Goal: Task Accomplishment & Management: Use online tool/utility

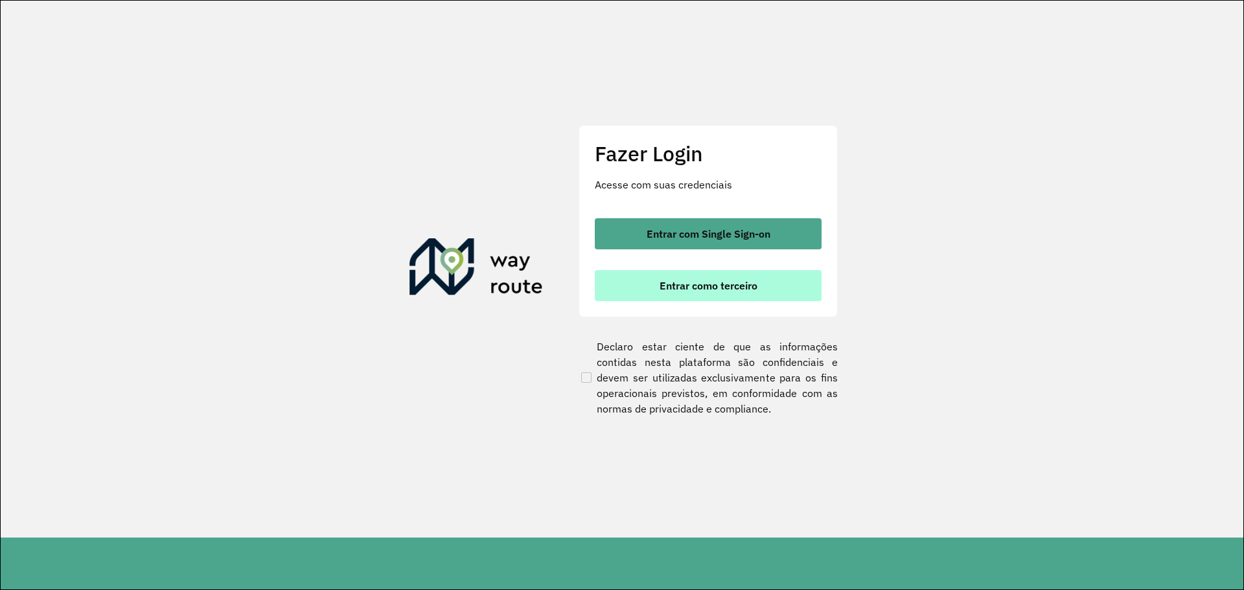
click at [715, 293] on button "Entrar como terceiro" at bounding box center [708, 285] width 227 height 31
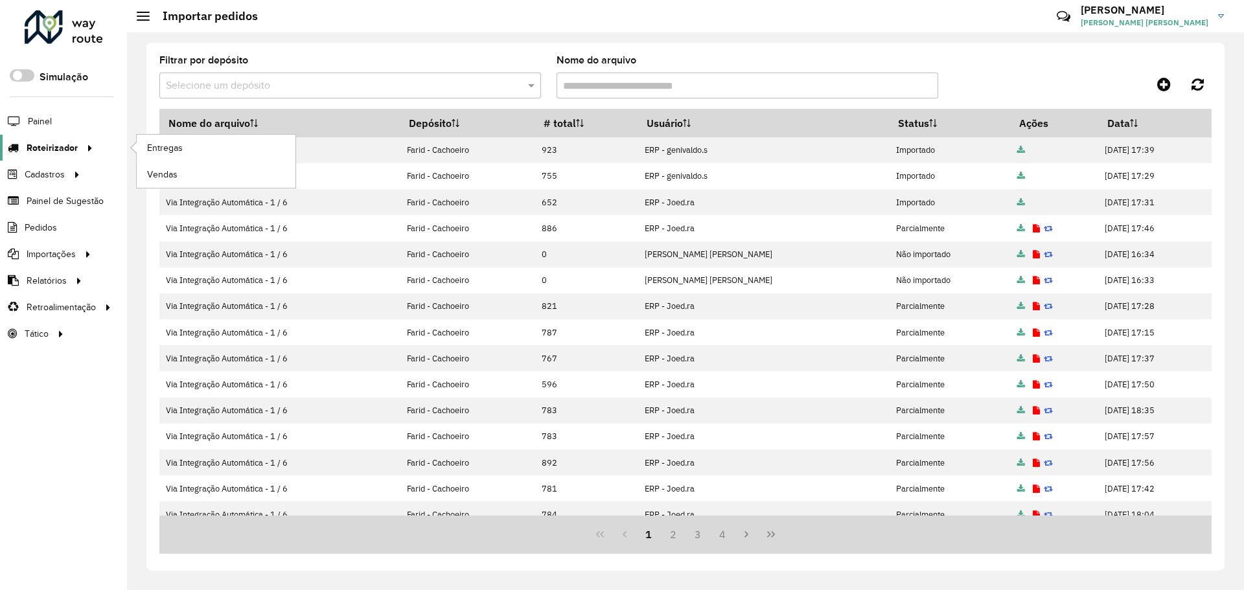
click at [47, 141] on span "Roteirizador" at bounding box center [52, 148] width 51 height 14
click at [161, 152] on span "Entregas" at bounding box center [165, 148] width 37 height 14
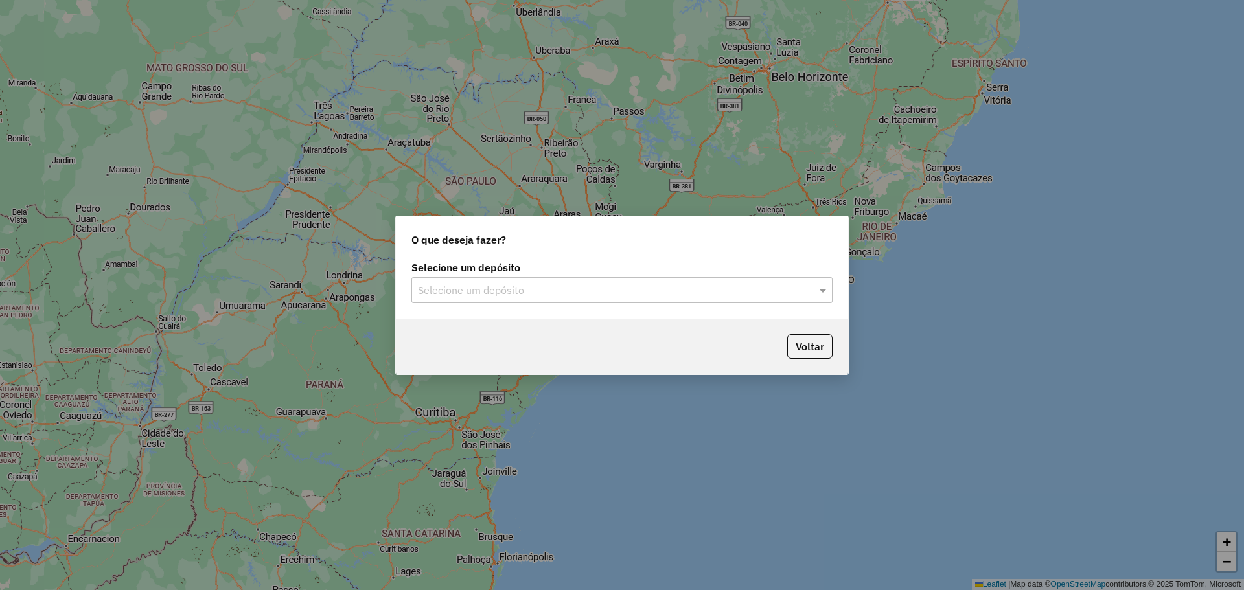
click at [649, 299] on div "Selecione um depósito" at bounding box center [621, 290] width 421 height 26
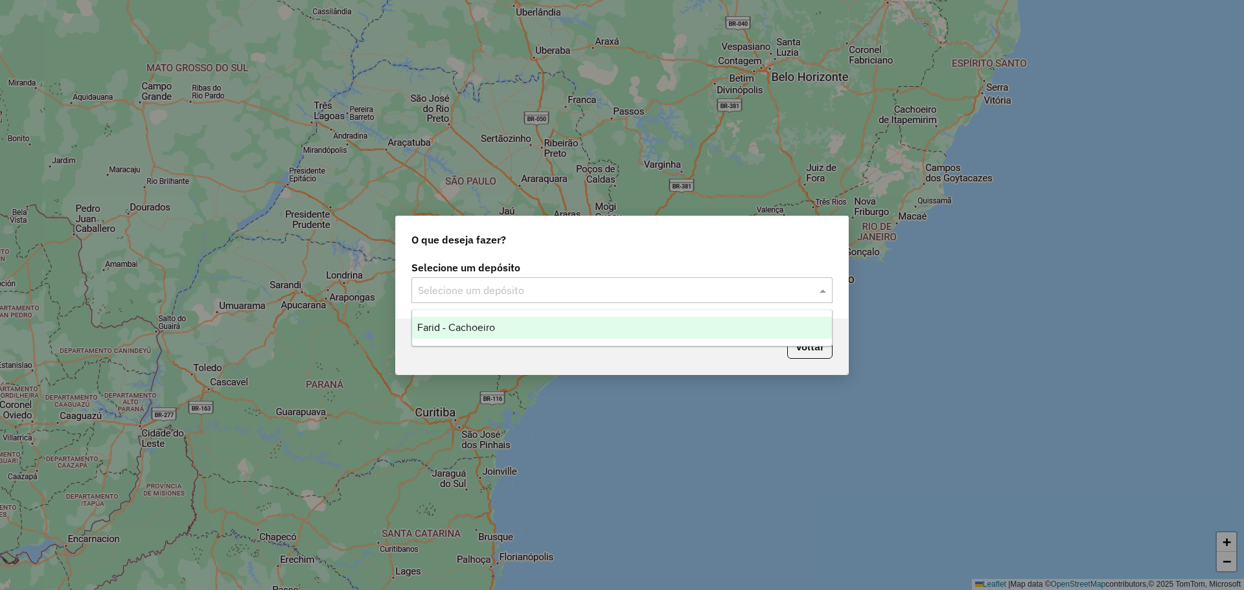
click at [521, 326] on div "Farid - Cachoeiro" at bounding box center [622, 328] width 420 height 22
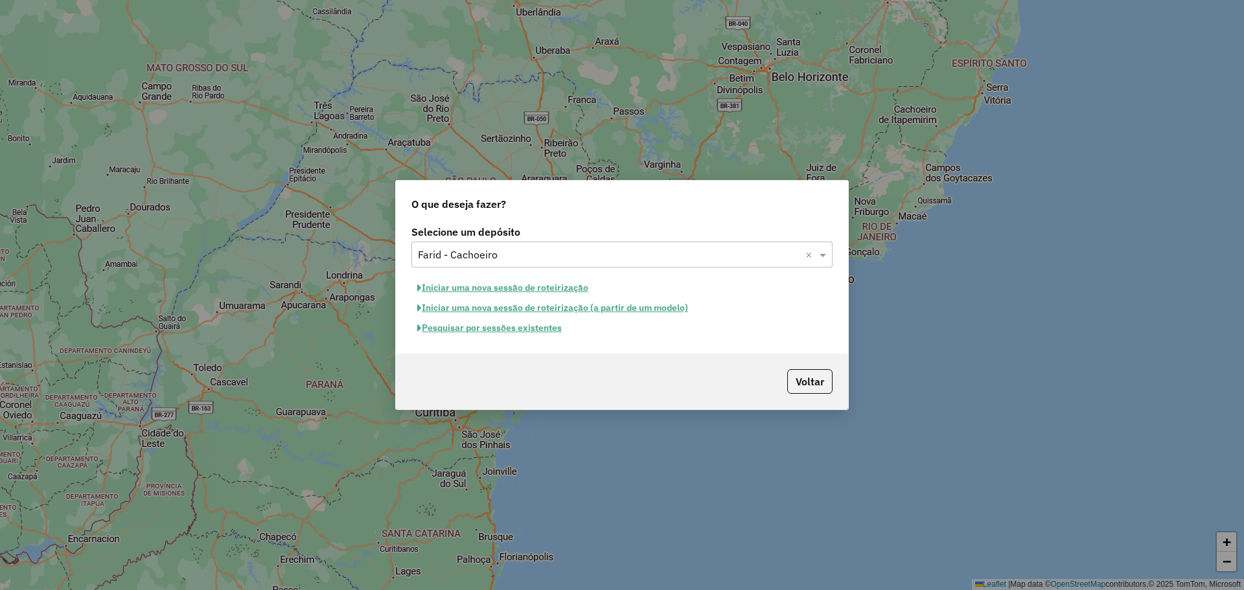
click at [477, 332] on button "Pesquisar por sessões existentes" at bounding box center [489, 328] width 156 height 20
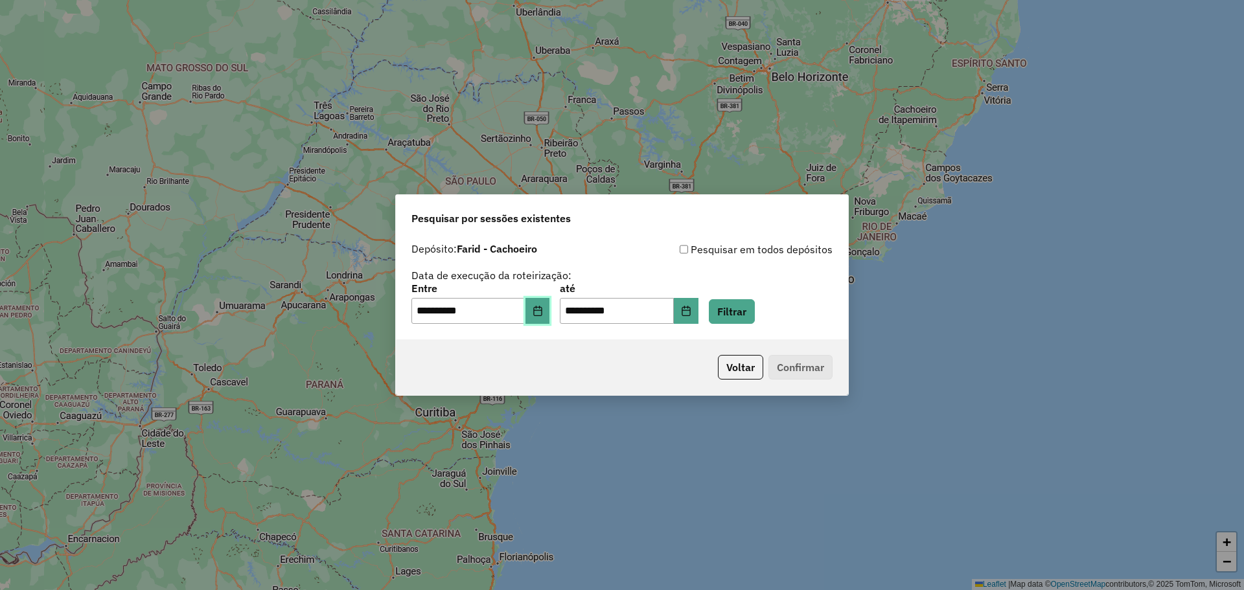
click at [541, 313] on icon "Choose Date" at bounding box center [538, 311] width 10 height 10
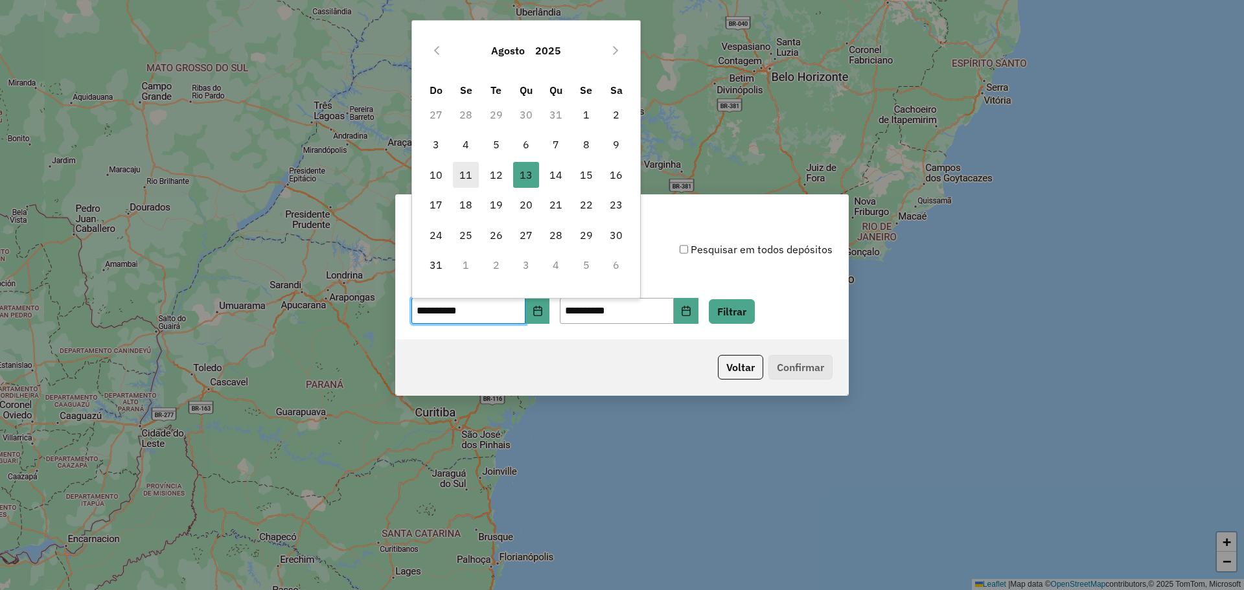
click at [465, 174] on span "11" at bounding box center [466, 175] width 26 height 26
type input "**********"
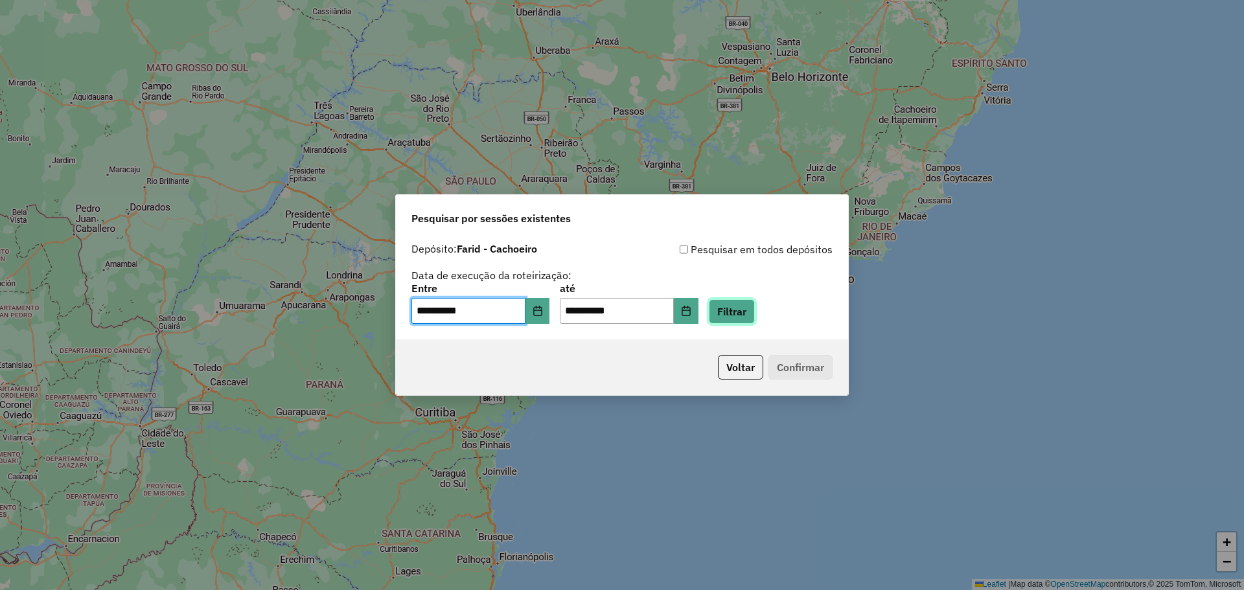
click at [748, 321] on button "Filtrar" at bounding box center [732, 311] width 46 height 25
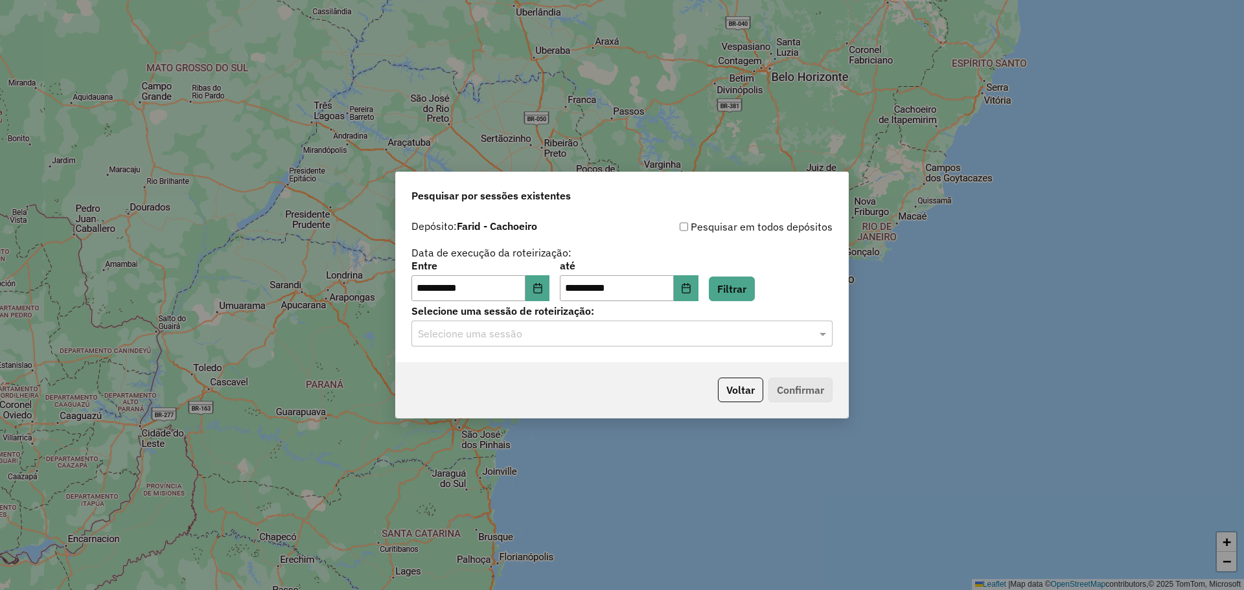
click at [455, 330] on input "text" at bounding box center [609, 335] width 382 height 16
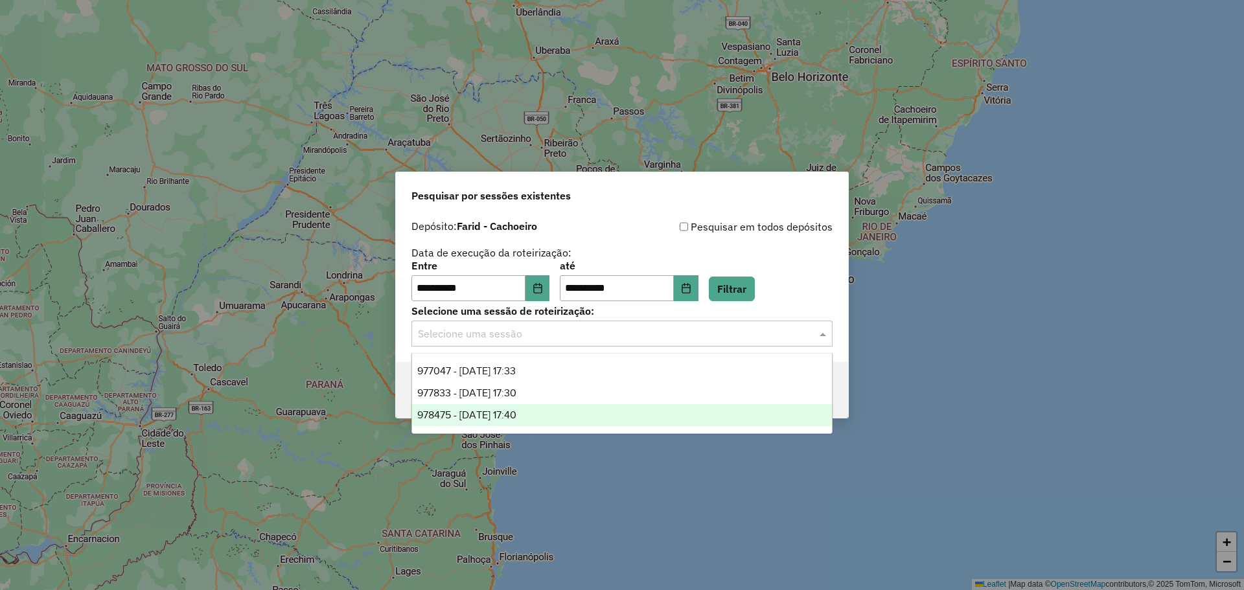
click at [456, 415] on span "978475 - 13/08/2025 17:40" at bounding box center [466, 415] width 99 height 11
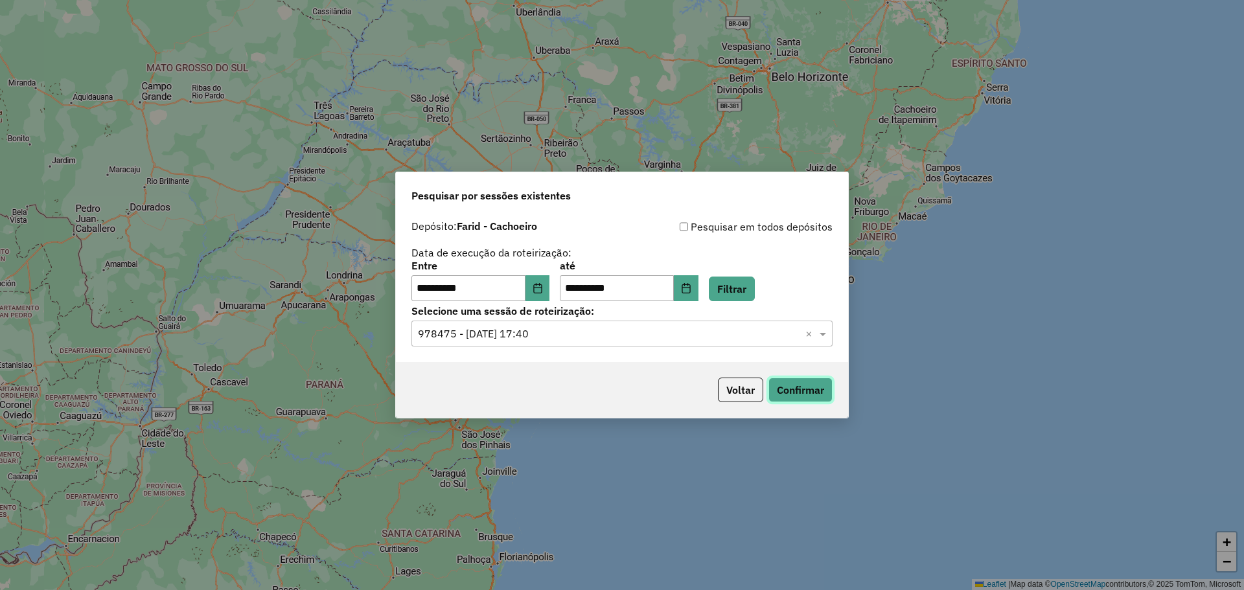
click at [816, 391] on button "Confirmar" at bounding box center [800, 390] width 64 height 25
